Goal: Go to known website: Access a specific website the user already knows

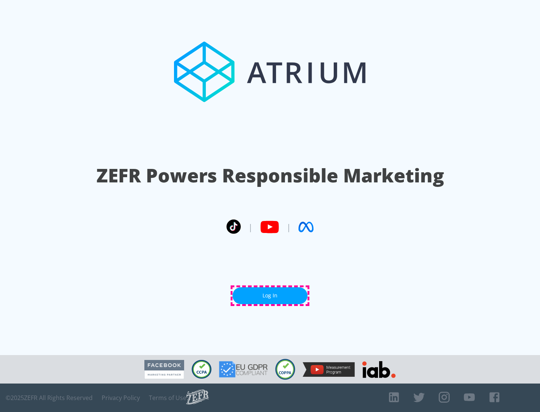
click at [270, 296] on link "Log In" at bounding box center [269, 296] width 75 height 17
